Goal: Task Accomplishment & Management: Manage account settings

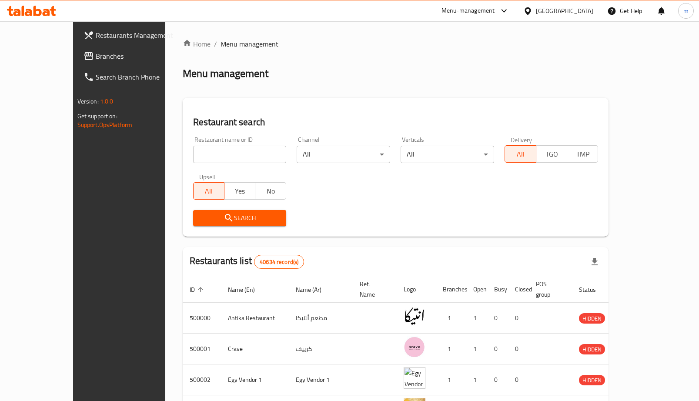
click at [536, 11] on div at bounding box center [529, 11] width 13 height 10
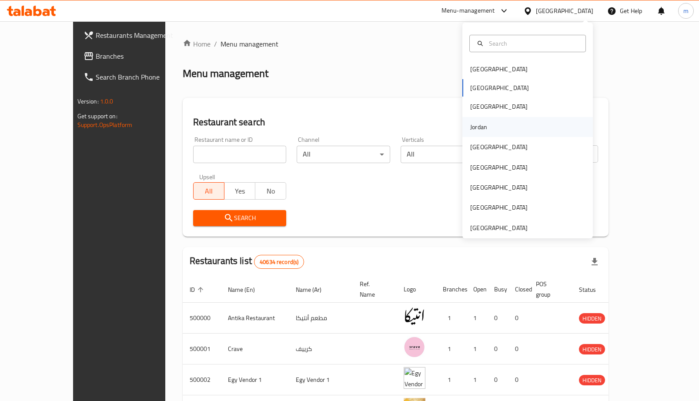
click at [476, 130] on div "Jordan" at bounding box center [478, 127] width 17 height 10
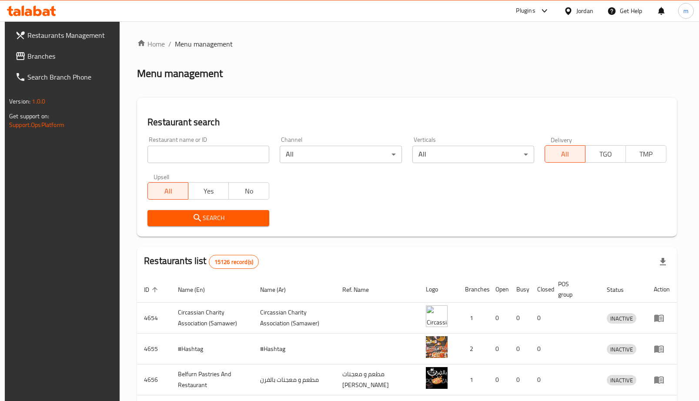
drag, startPoint x: 87, startPoint y: 57, endPoint x: 90, endPoint y: 62, distance: 5.1
click at [87, 57] on span "Branches" at bounding box center [70, 56] width 87 height 10
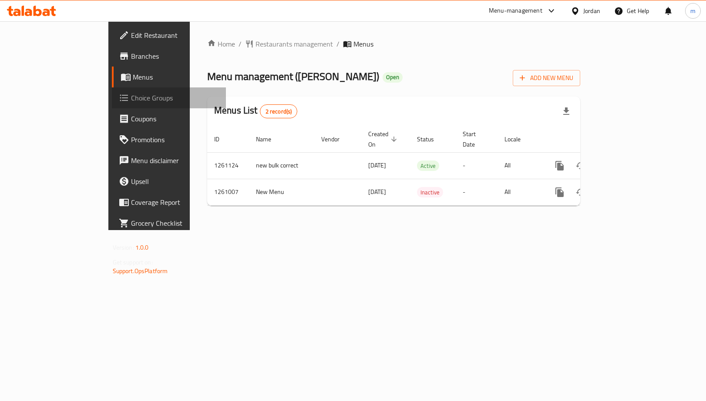
click at [112, 91] on link "Choice Groups" at bounding box center [169, 97] width 114 height 21
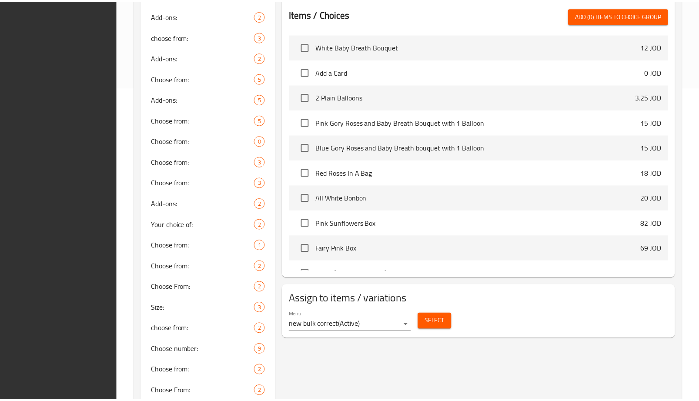
scroll to position [342, 0]
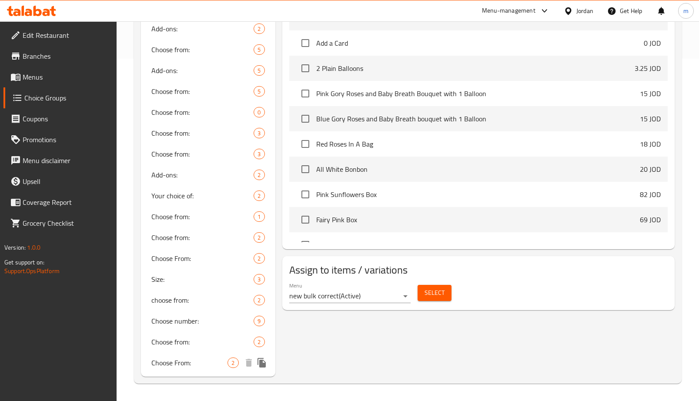
drag, startPoint x: 202, startPoint y: 360, endPoint x: 349, endPoint y: 351, distance: 147.3
click at [202, 360] on span "Choose From:" at bounding box center [189, 363] width 77 height 10
type input "Choose From:"
type input "اختر من :"
type input "1"
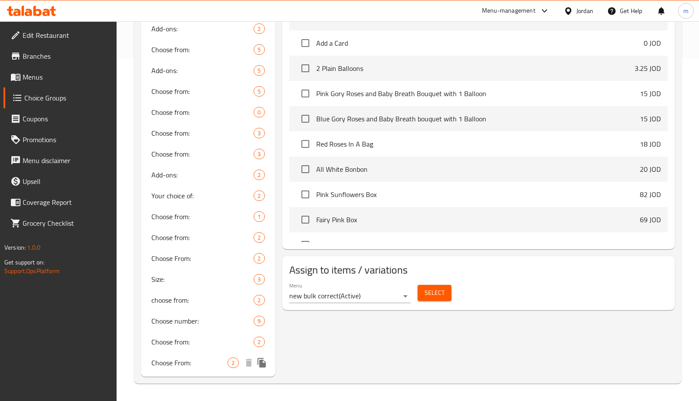
type input "1"
click at [192, 370] on div "Choose From: 2" at bounding box center [208, 362] width 134 height 21
